Goal: Find specific page/section: Find specific page/section

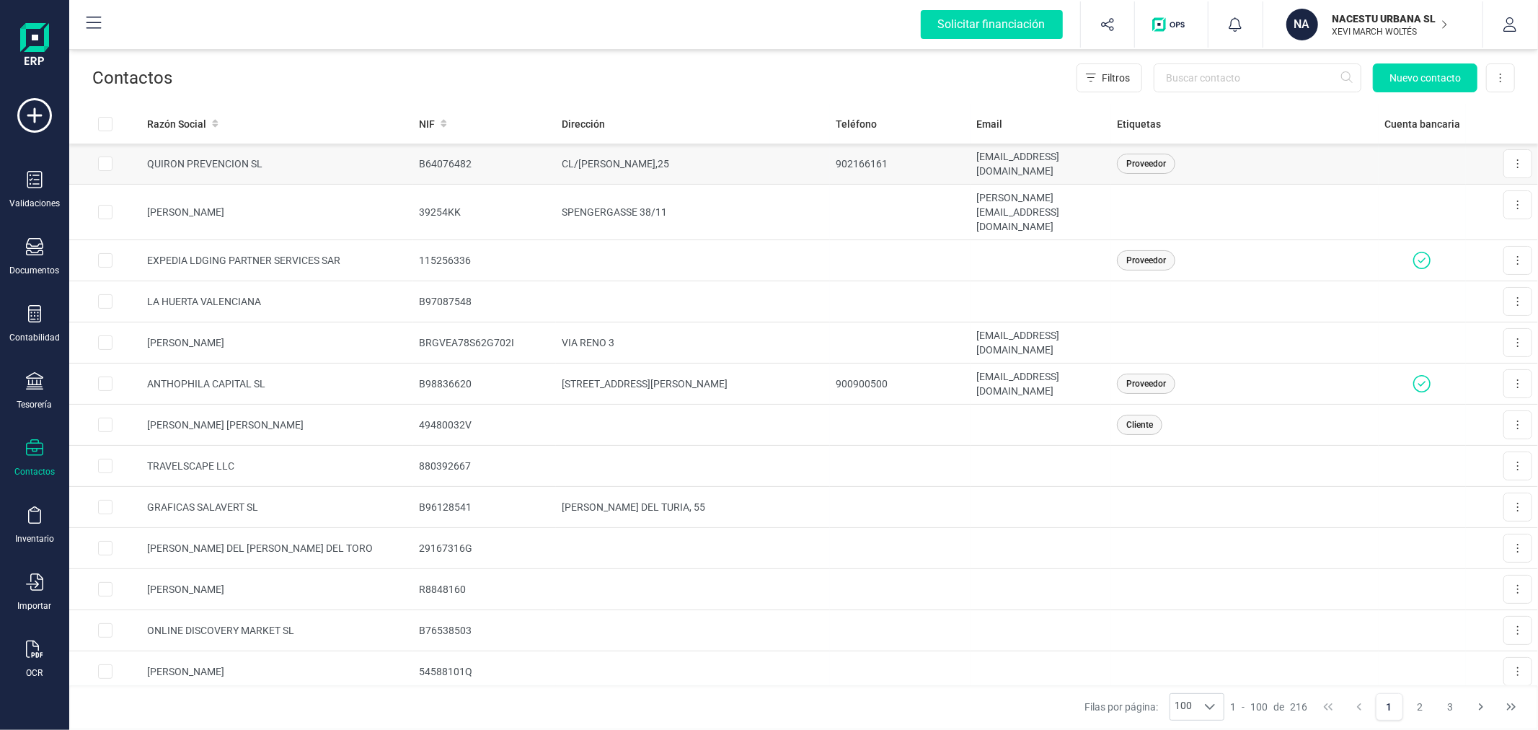
click at [750, 168] on td "CL/[PERSON_NAME],25" at bounding box center [693, 163] width 274 height 41
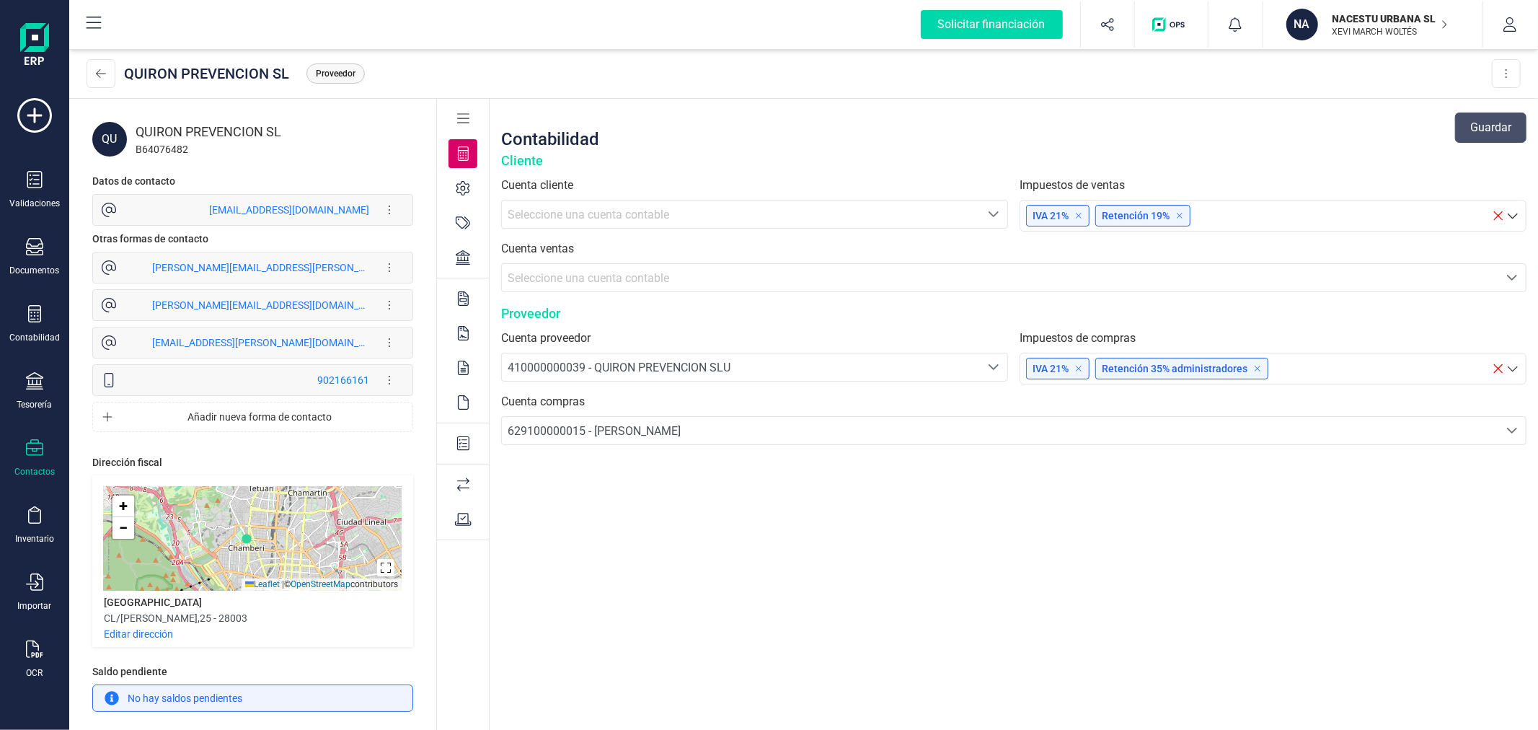
click at [472, 265] on div at bounding box center [462, 257] width 29 height 29
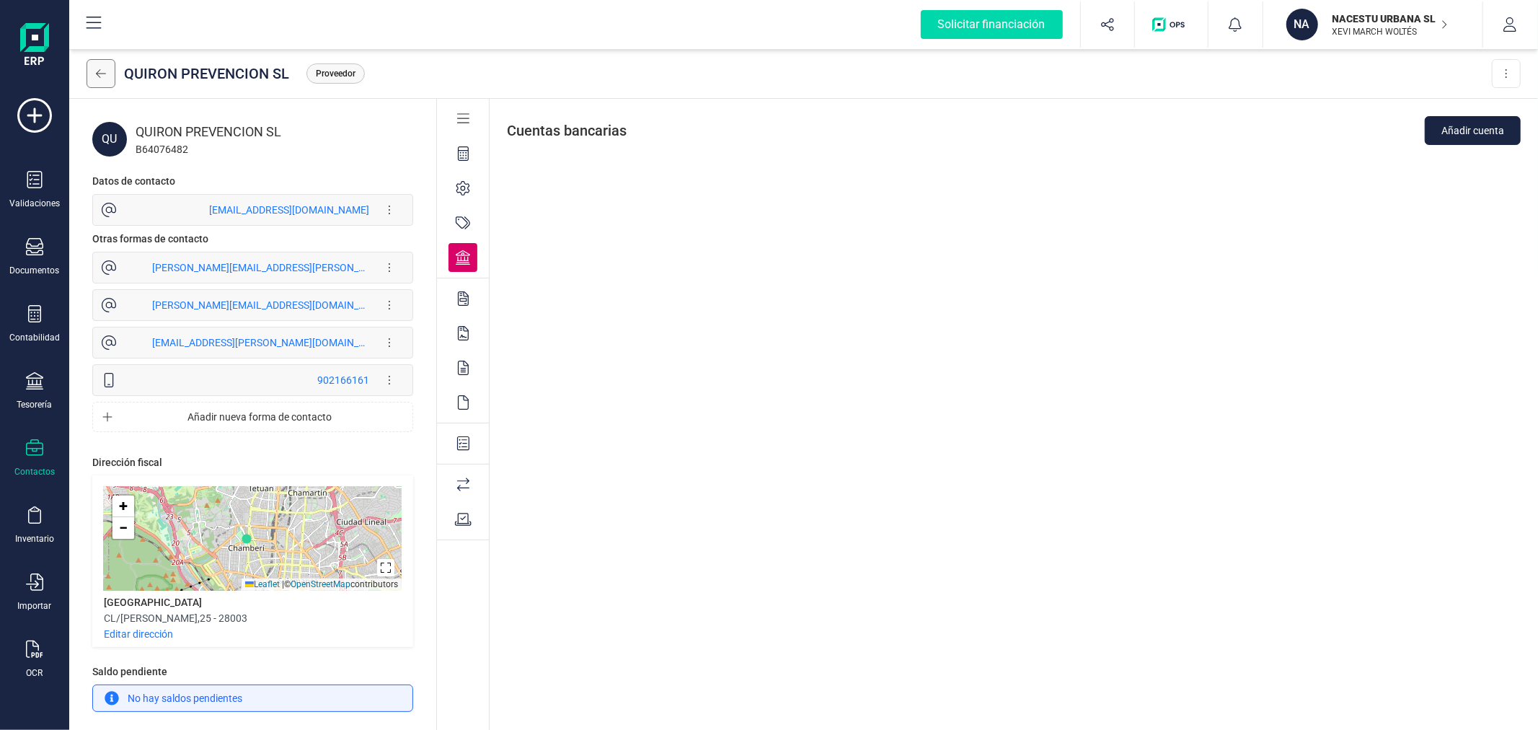
click at [110, 68] on button at bounding box center [101, 73] width 29 height 29
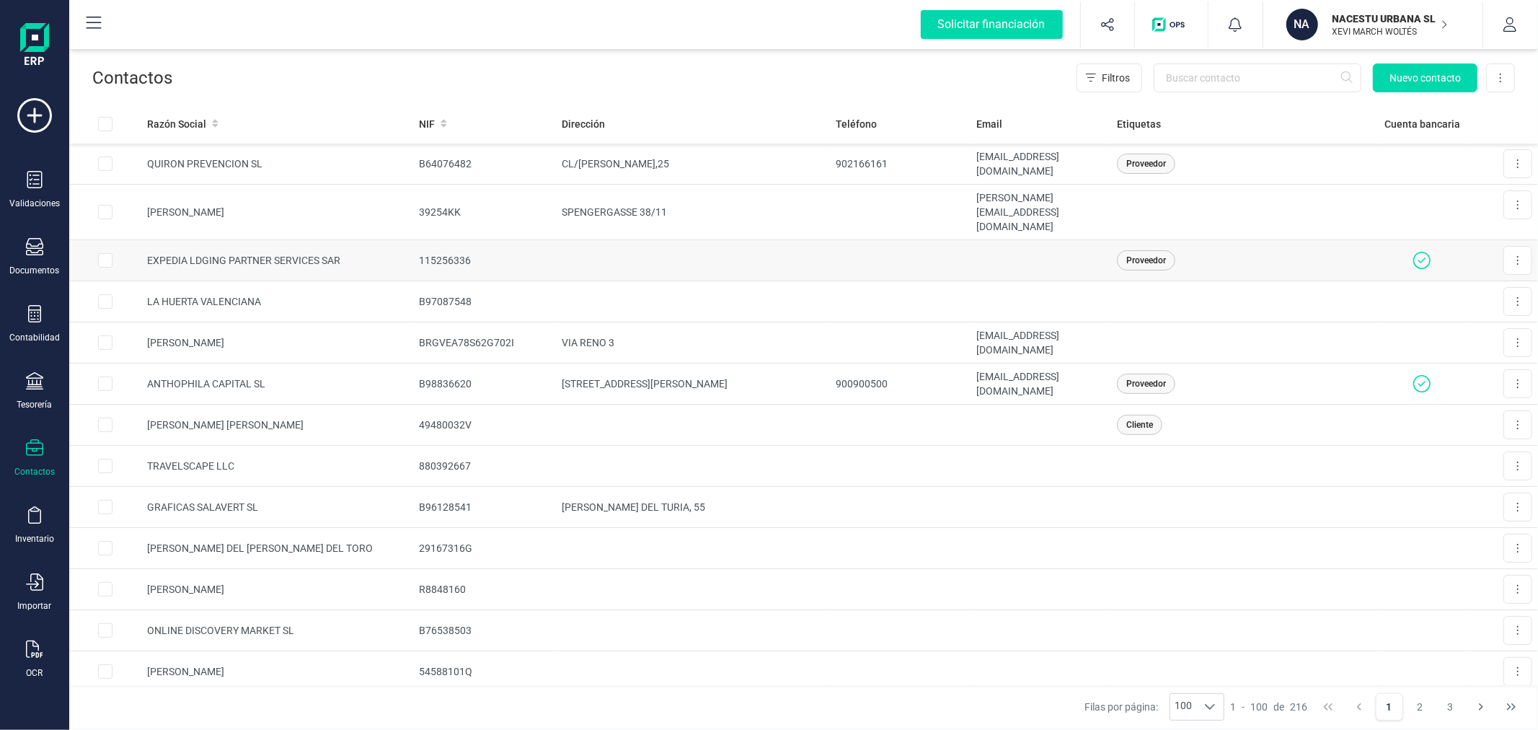
click at [1387, 250] on td at bounding box center [1422, 260] width 87 height 41
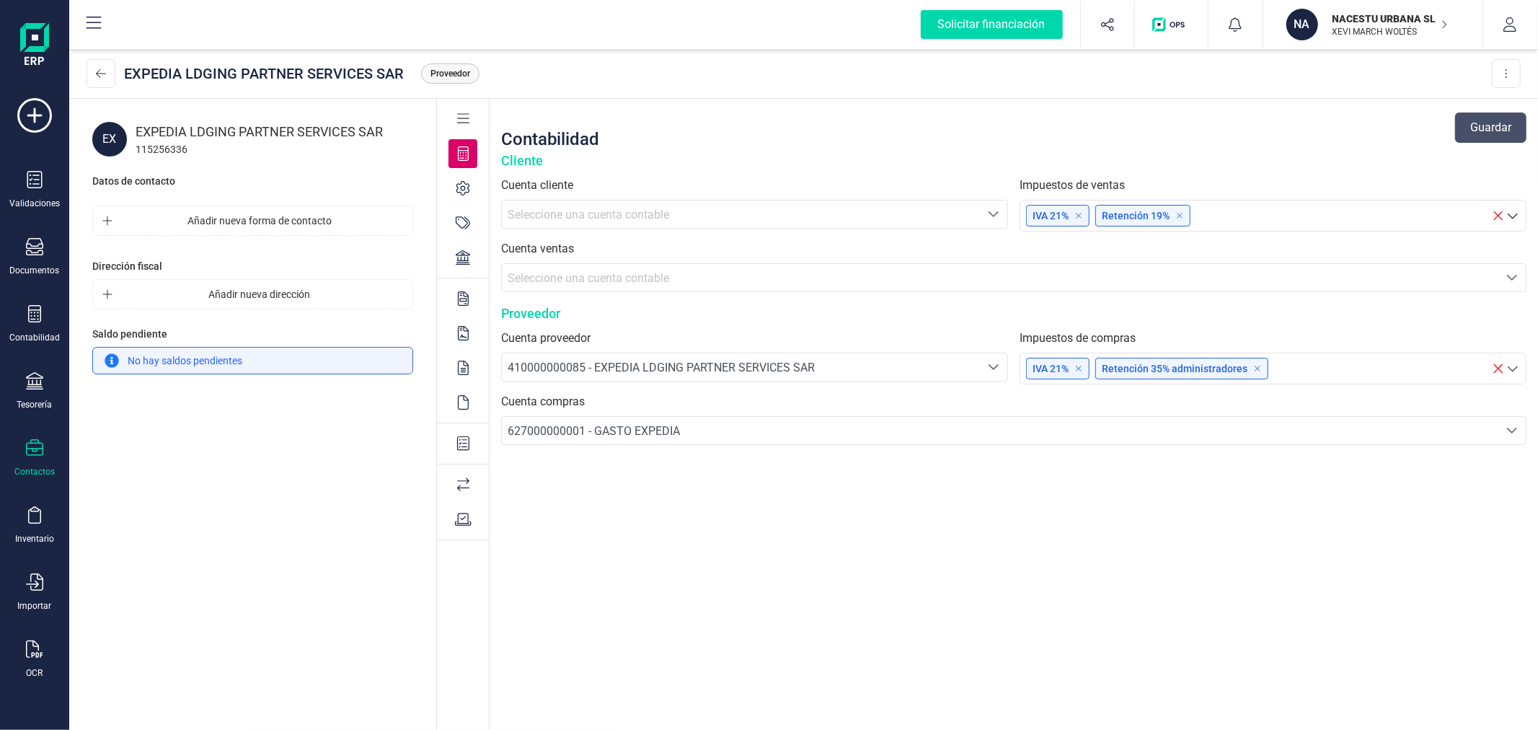
click at [467, 261] on icon at bounding box center [463, 257] width 14 height 14
